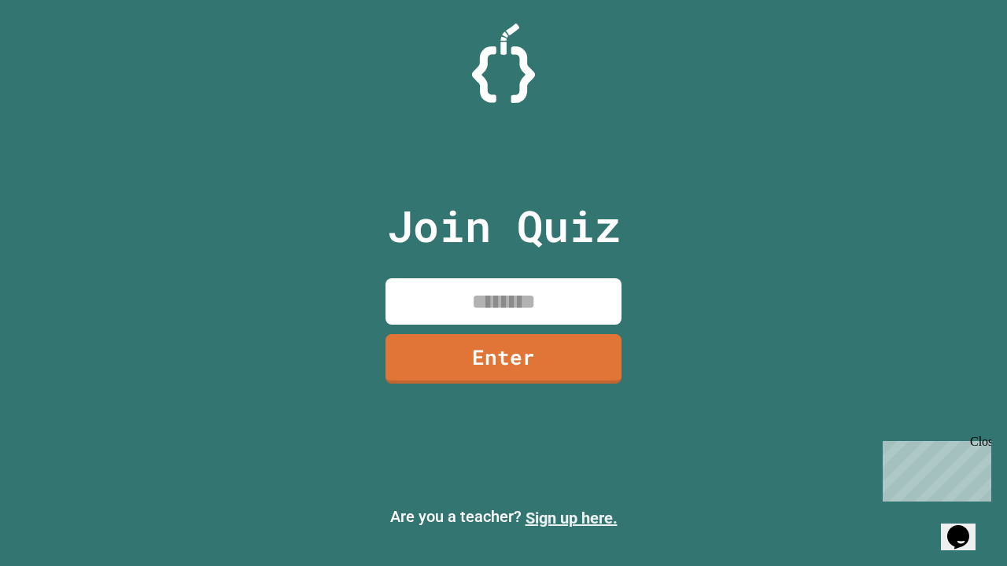
click at [571, 518] on link "Sign up here." at bounding box center [571, 518] width 92 height 19
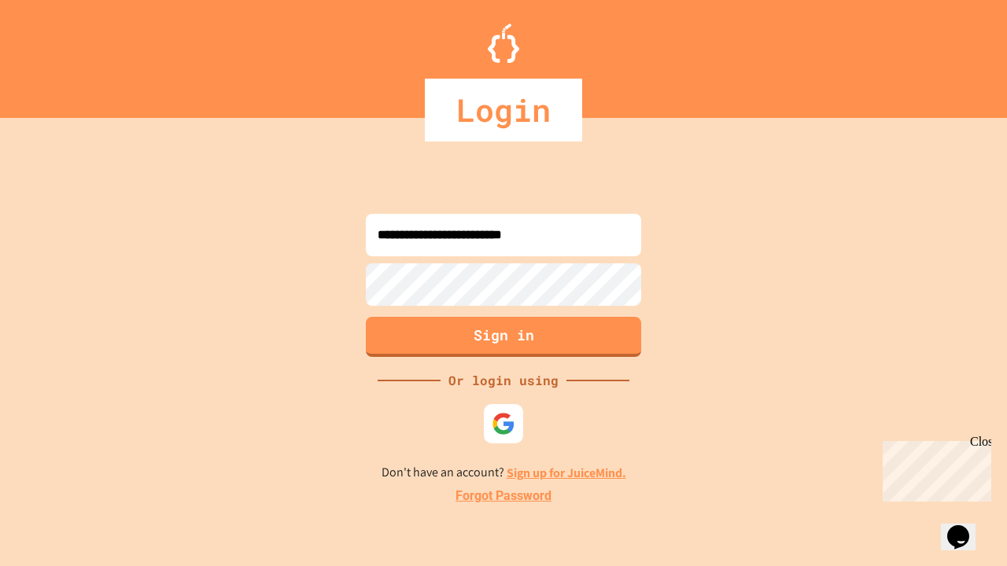
type input "**********"
